Goal: Task Accomplishment & Management: Manage account settings

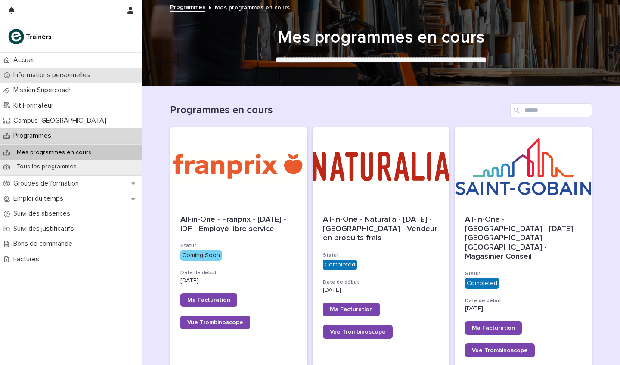
click at [53, 75] on p "Informations personnelles" at bounding box center [53, 75] width 87 height 8
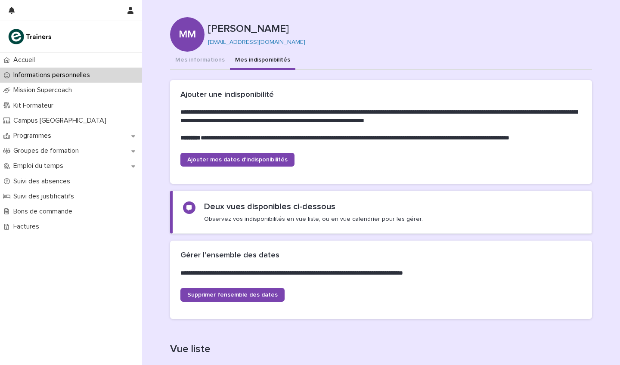
click at [262, 59] on button "Mes indisponibilités" at bounding box center [262, 61] width 65 height 18
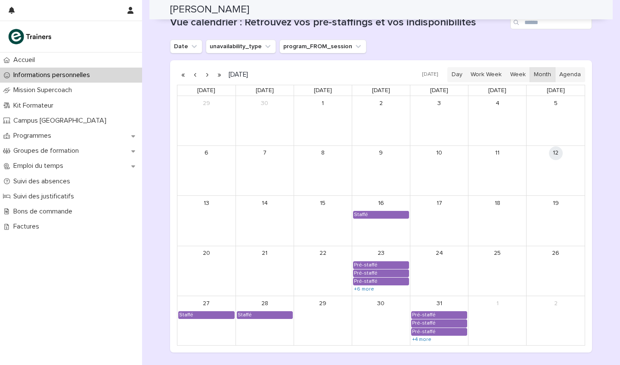
scroll to position [497, 0]
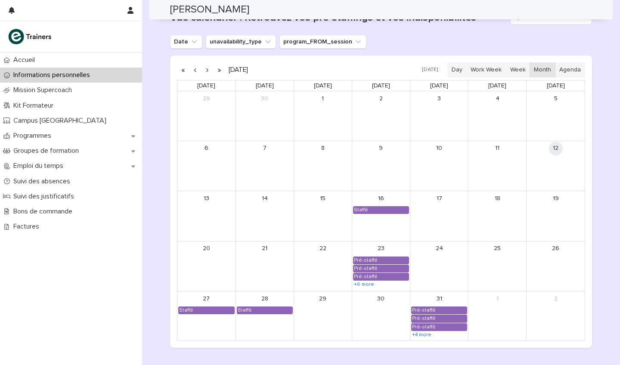
click at [205, 68] on button "button" at bounding box center [207, 70] width 12 height 14
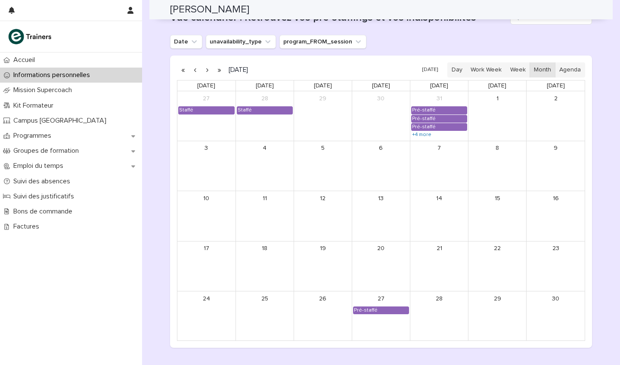
click at [205, 68] on button "button" at bounding box center [207, 70] width 12 height 14
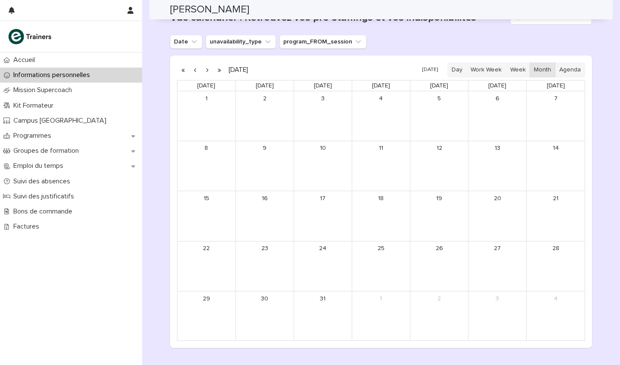
click at [481, 156] on div "13" at bounding box center [498, 166] width 58 height 50
click at [452, 160] on div "12" at bounding box center [439, 166] width 58 height 50
